Goal: Information Seeking & Learning: Learn about a topic

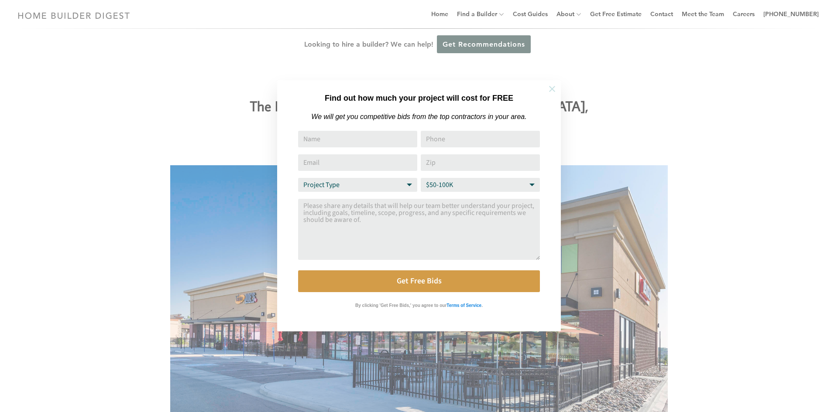
click at [552, 95] on button at bounding box center [552, 89] width 31 height 31
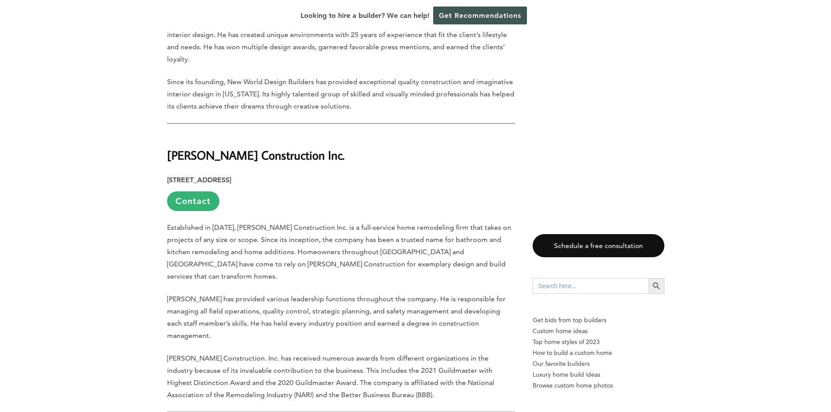
scroll to position [546, 0]
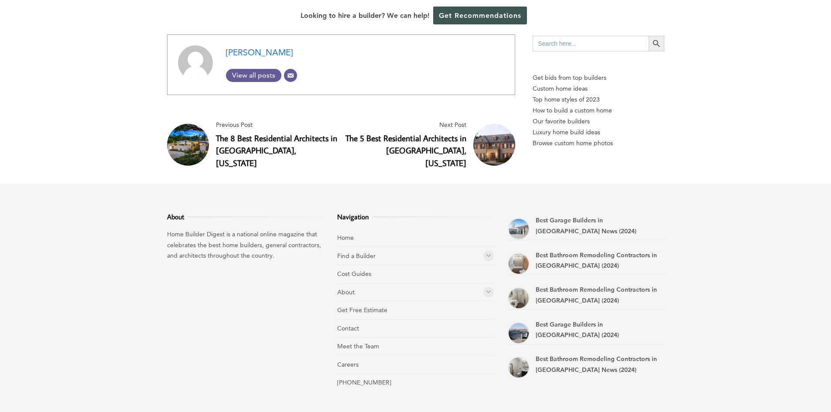
scroll to position [3861, 0]
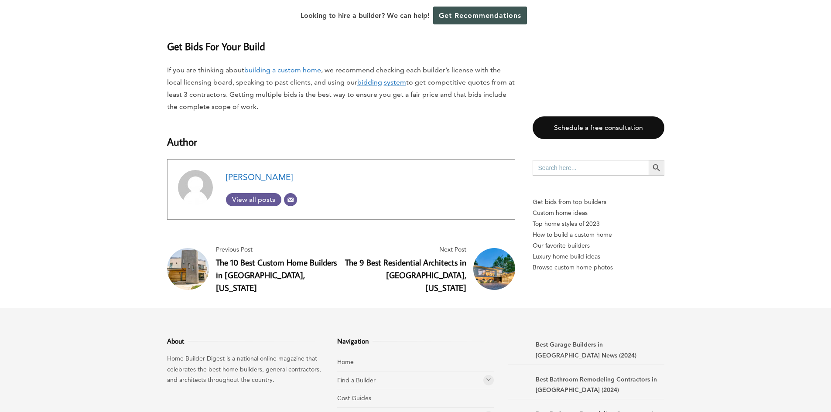
scroll to position [7958, 0]
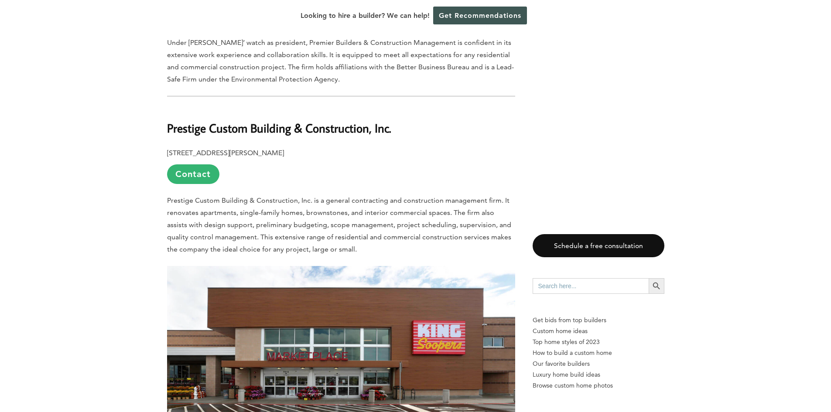
scroll to position [1850, 0]
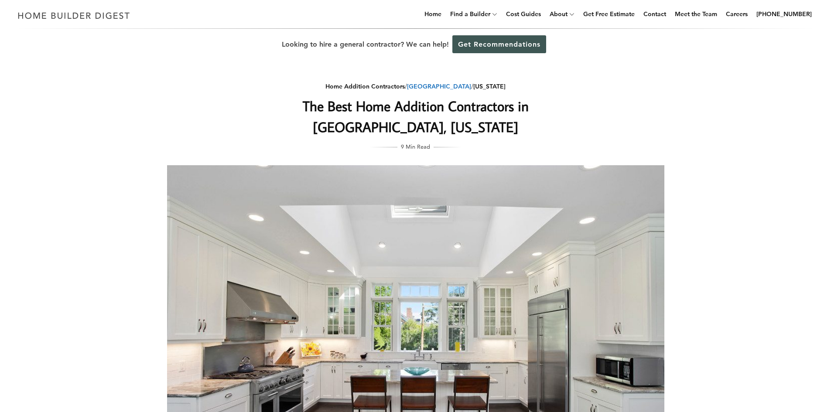
click at [437, 86] on link "[GEOGRAPHIC_DATA]" at bounding box center [439, 86] width 64 height 8
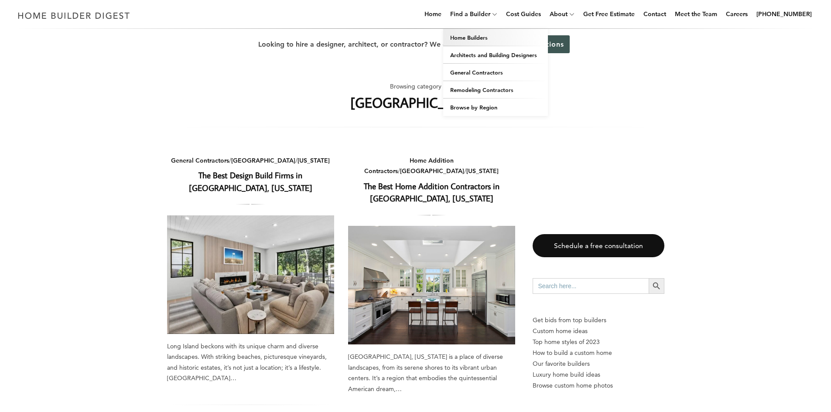
click at [497, 36] on link "Home Builders" at bounding box center [495, 37] width 105 height 17
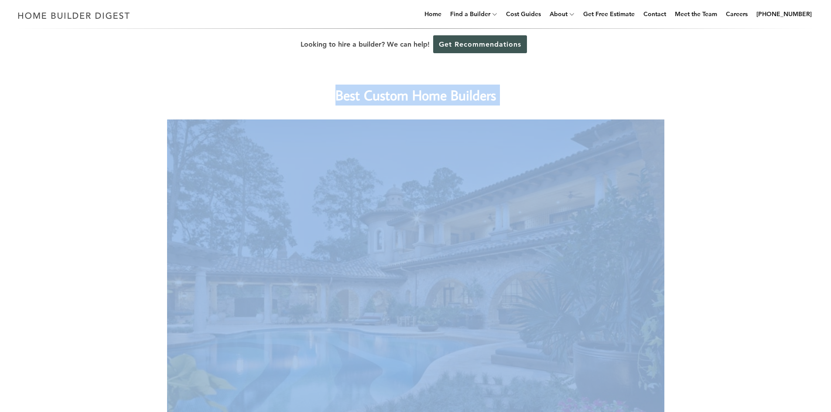
drag, startPoint x: 831, startPoint y: 49, endPoint x: 825, endPoint y: 124, distance: 74.9
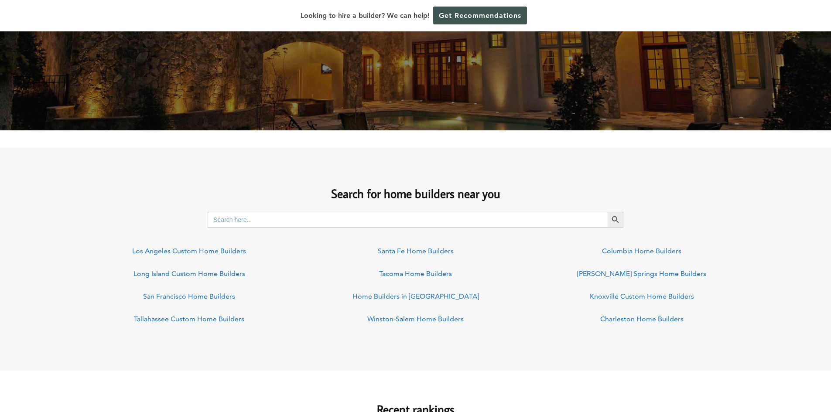
scroll to position [530, 0]
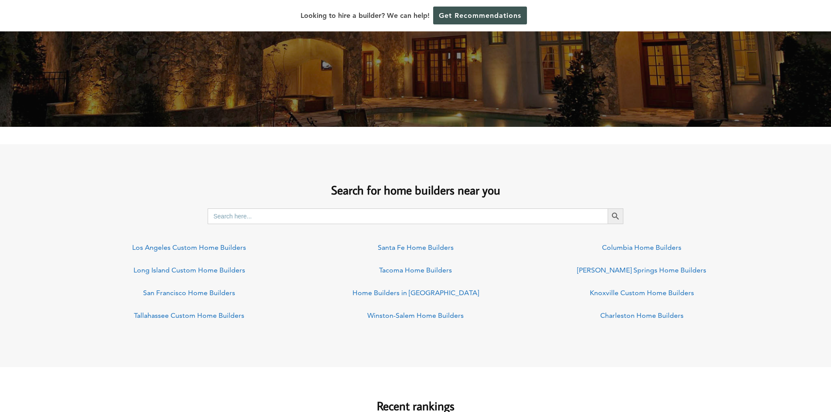
click at [330, 221] on input "Search for:" at bounding box center [408, 217] width 400 height 16
click at [608, 209] on button "Search Button" at bounding box center [616, 217] width 16 height 16
click at [264, 219] on input "NEW HYDE PARTK NY" at bounding box center [408, 217] width 400 height 16
click at [608, 209] on button "Search Button" at bounding box center [616, 217] width 16 height 16
drag, startPoint x: 331, startPoint y: 220, endPoint x: 124, endPoint y: 251, distance: 209.1
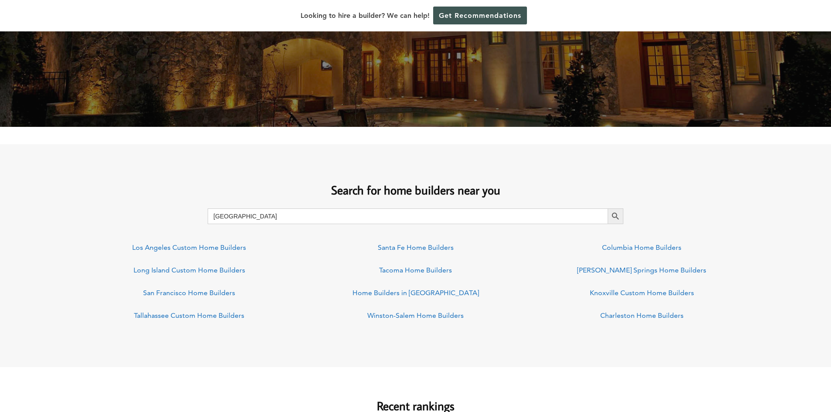
click at [124, 251] on div "Search for home builders near you Search for: NEW HYDE PARK NY Search Button Lo…" at bounding box center [415, 251] width 831 height 164
click at [608, 209] on button "Search Button" at bounding box center [616, 217] width 16 height 16
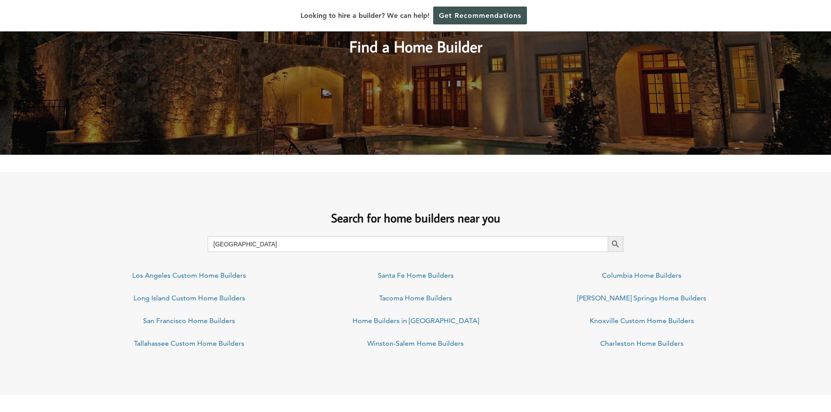
scroll to position [486, 0]
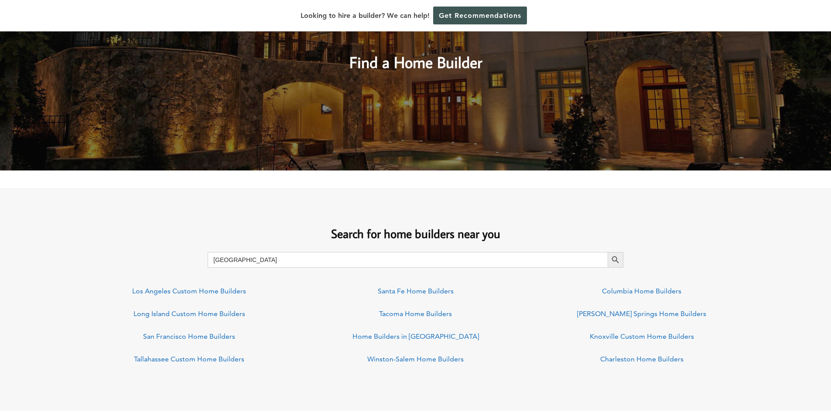
drag, startPoint x: 354, startPoint y: 263, endPoint x: 43, endPoint y: 271, distance: 311.3
click at [45, 273] on div "Search for home builders near you Search for: ROCKVILLE CENTER NY Search Button…" at bounding box center [415, 295] width 831 height 164
click at [608, 252] on button "Search Button" at bounding box center [616, 260] width 16 height 16
drag, startPoint x: 237, startPoint y: 259, endPoint x: 209, endPoint y: 272, distance: 31.2
click at [209, 272] on div "Search for home builders near you Search for: NORTH HILLS NY Search Button Los …" at bounding box center [415, 295] width 831 height 164
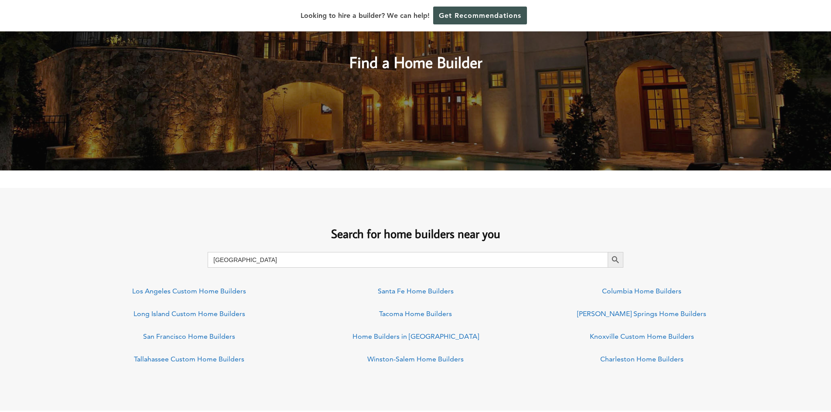
click at [608, 252] on button "Search Button" at bounding box center [616, 260] width 16 height 16
drag, startPoint x: 290, startPoint y: 261, endPoint x: 77, endPoint y: 265, distance: 213.0
click at [77, 265] on div "Search for: EAST HILLS NY Search Button" at bounding box center [415, 260] width 831 height 16
click at [608, 252] on button "Search Button" at bounding box center [616, 260] width 16 height 16
drag, startPoint x: 312, startPoint y: 257, endPoint x: 46, endPoint y: 241, distance: 265.8
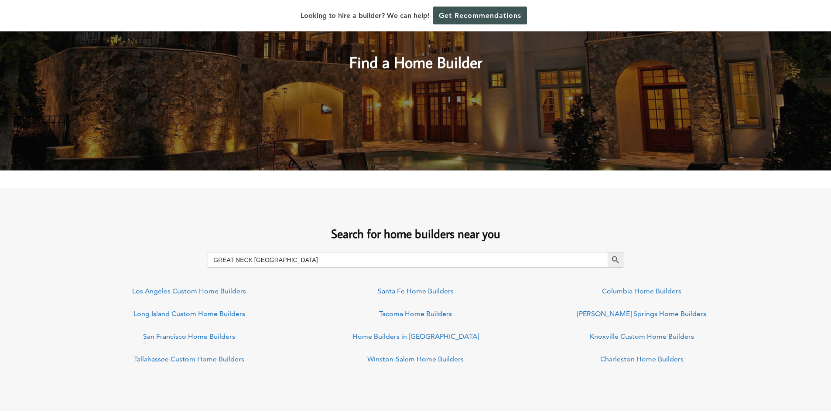
click at [73, 251] on div "Search for home builders near you Search for: GREAT NECK NY Search Button Los A…" at bounding box center [415, 295] width 831 height 164
click at [608, 252] on button "Search Button" at bounding box center [616, 260] width 16 height 16
drag, startPoint x: 297, startPoint y: 261, endPoint x: 0, endPoint y: 258, distance: 296.8
click at [0, 258] on div "Search for: LAWRENCE NY Search Button" at bounding box center [415, 260] width 831 height 16
type input "GARDEN CITY NY"
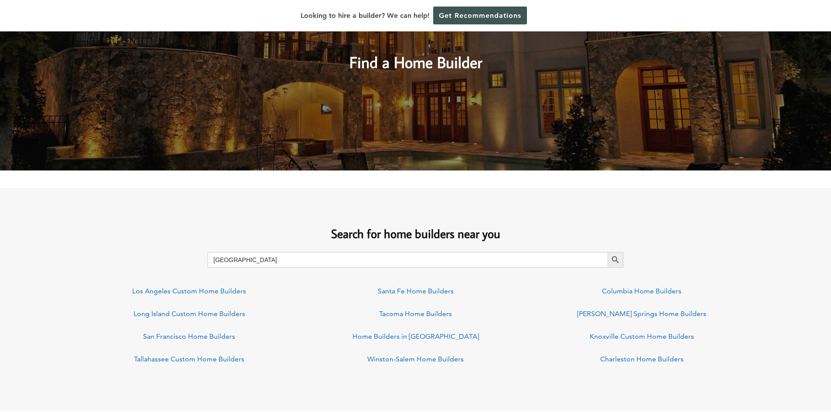
click at [608, 252] on button "Search Button" at bounding box center [616, 260] width 16 height 16
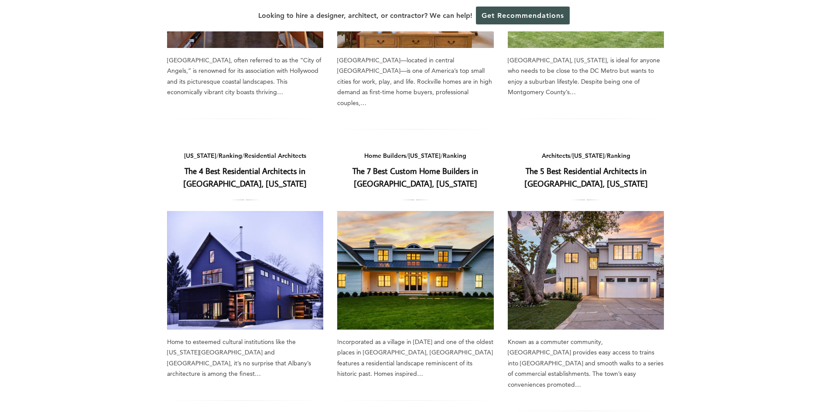
scroll to position [276, 0]
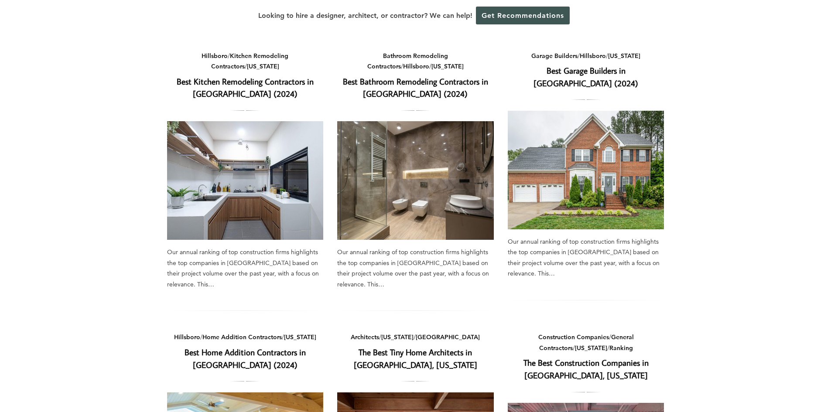
scroll to position [39, 0]
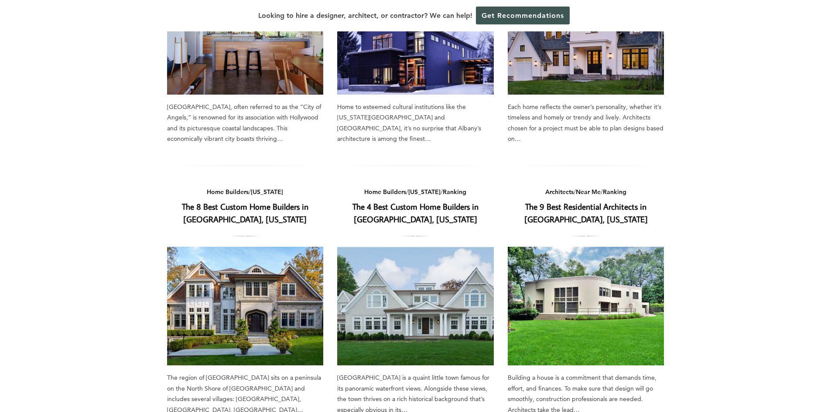
scroll to position [214, 0]
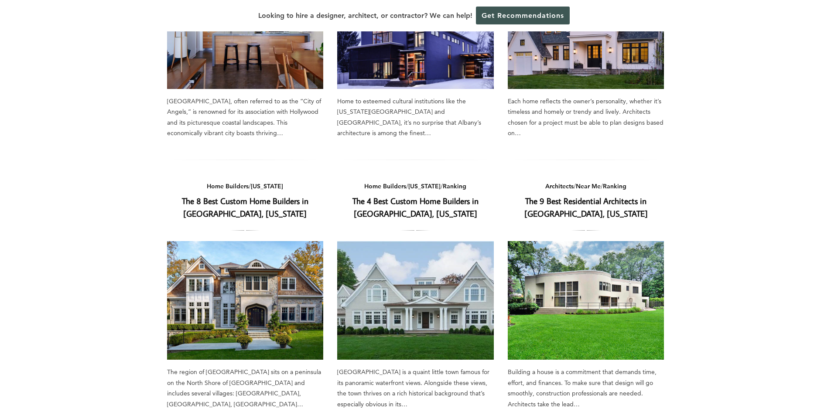
click at [268, 205] on link "The 8 Best Custom Home Builders in Great Neck, New York" at bounding box center [245, 208] width 127 height 24
click at [381, 201] on link "The 4 Best Custom Home Builders in Mamaroneck, New York" at bounding box center [416, 208] width 126 height 24
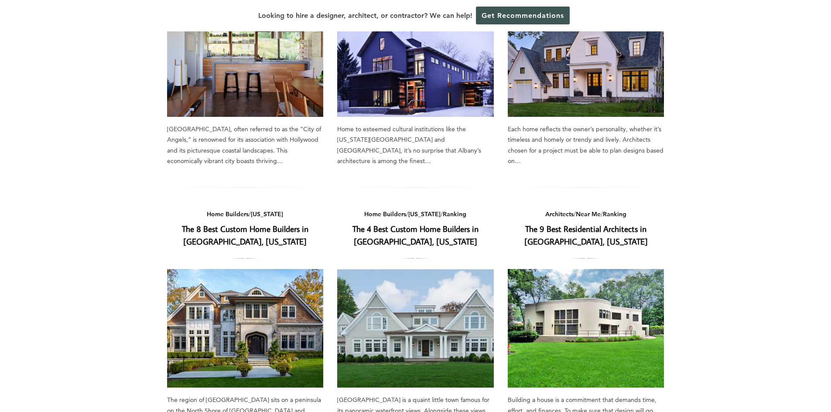
scroll to position [170, 0]
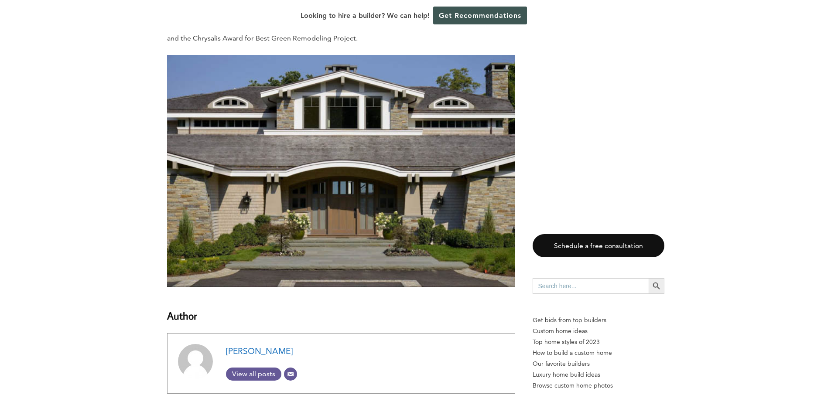
scroll to position [2095, 0]
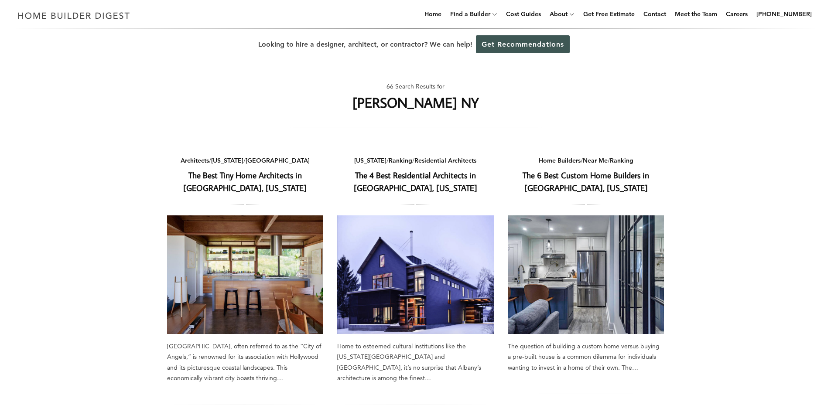
click at [582, 175] on link "The 6 Best Custom Home Builders in Lawrence, New York" at bounding box center [586, 182] width 127 height 24
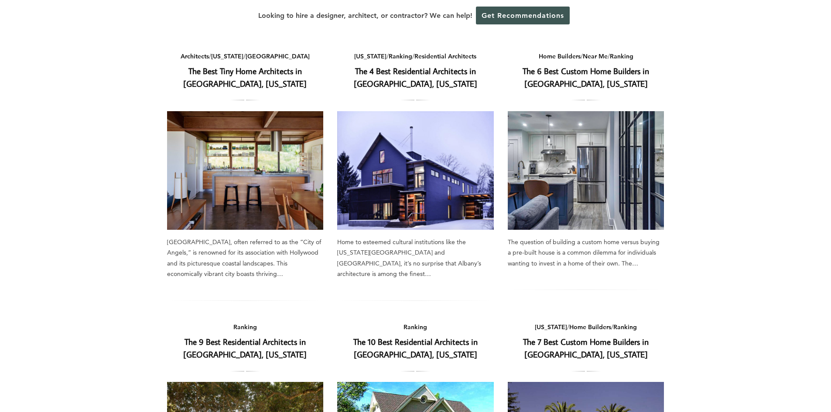
scroll to position [69, 0]
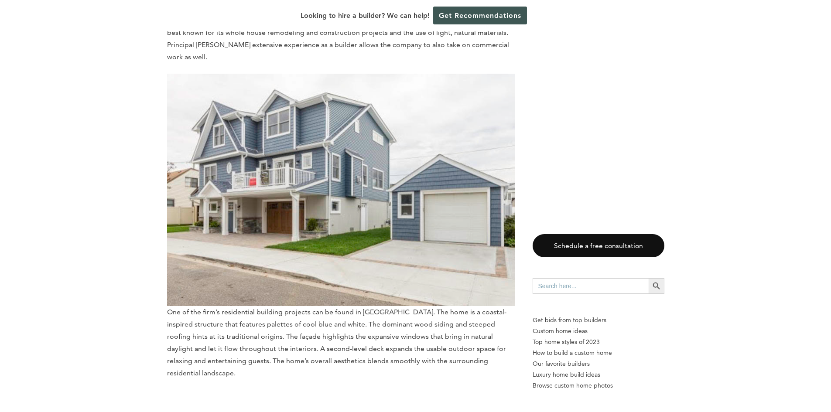
scroll to position [919, 0]
